Goal: Find specific page/section: Find specific page/section

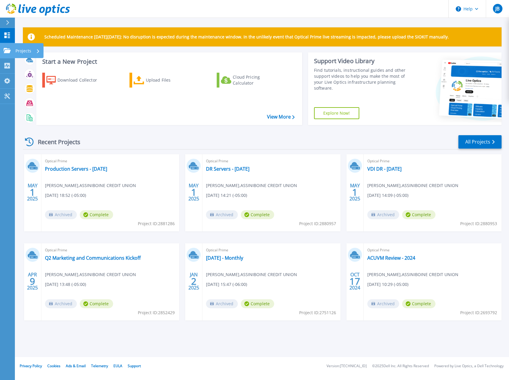
click at [24, 51] on p "Projects" at bounding box center [23, 50] width 16 height 15
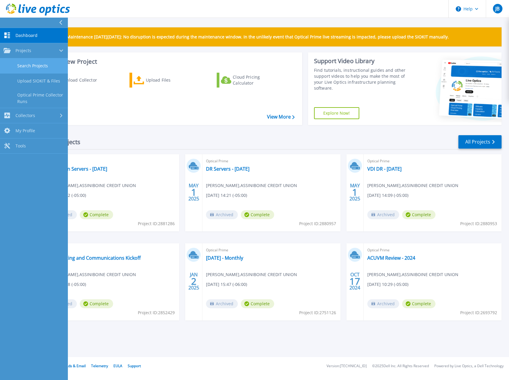
click at [34, 63] on link "Search Projects" at bounding box center [34, 65] width 68 height 15
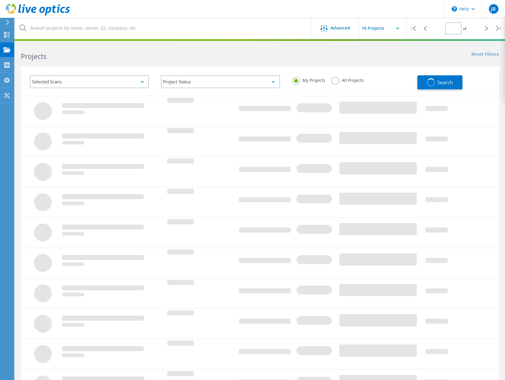
type input "1"
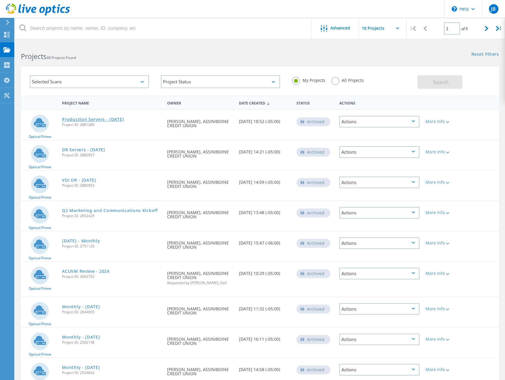
click at [97, 121] on link "Production Servers - [DATE]" at bounding box center [93, 119] width 62 height 4
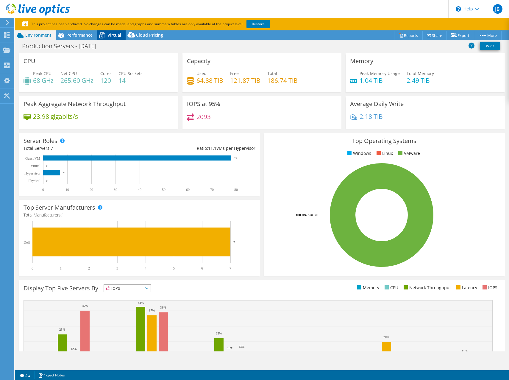
click at [110, 34] on span "Virtual" at bounding box center [114, 35] width 14 height 6
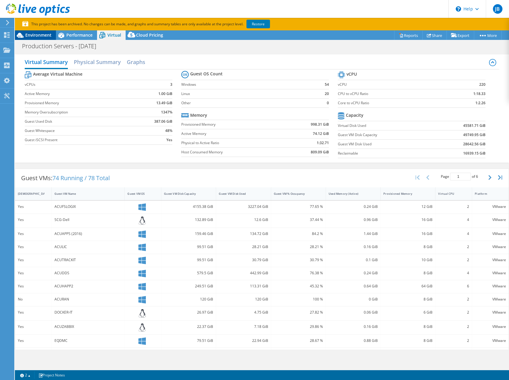
click at [45, 35] on span "Environment" at bounding box center [38, 35] width 26 height 6
